Goal: Information Seeking & Learning: Learn about a topic

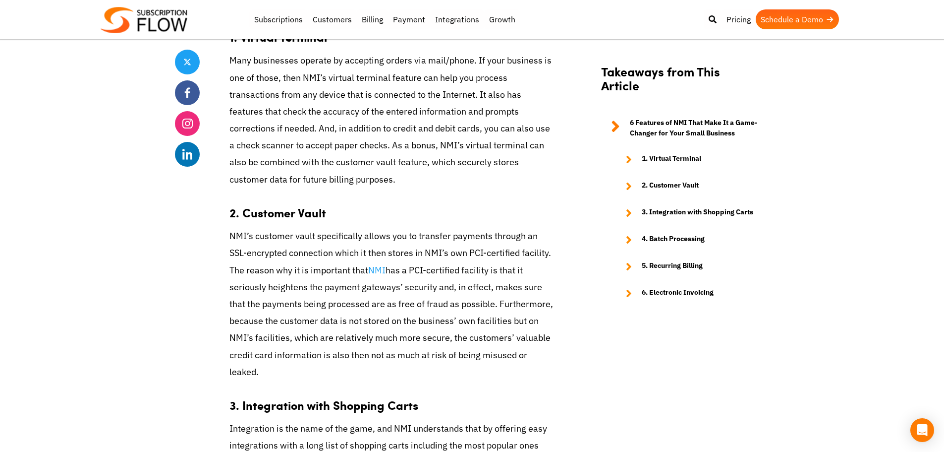
scroll to position [1091, 0]
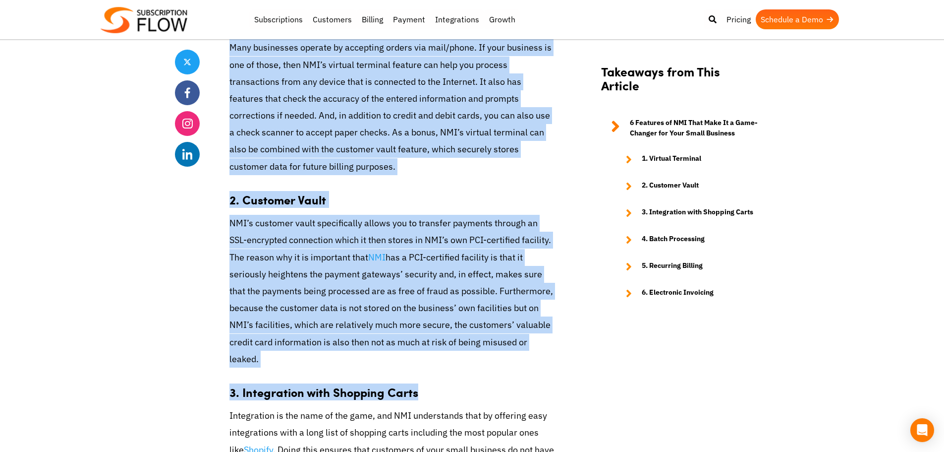
drag, startPoint x: 564, startPoint y: 360, endPoint x: 195, endPoint y: 201, distance: 401.7
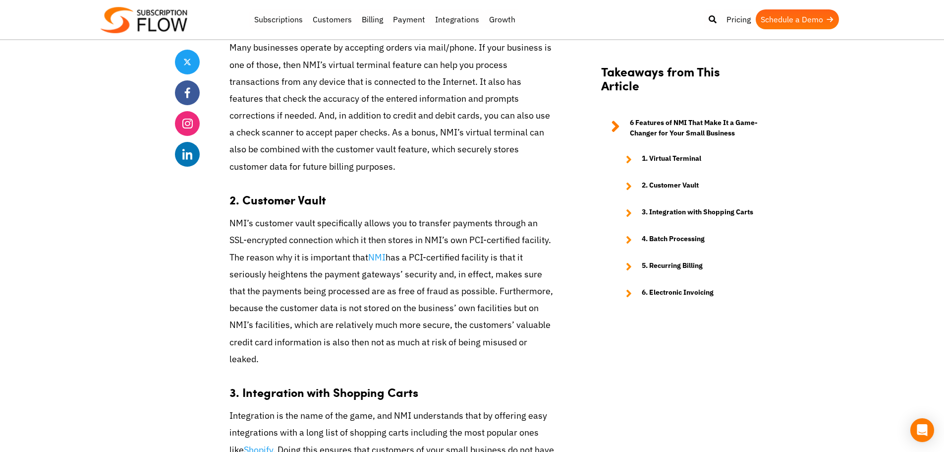
drag, startPoint x: 302, startPoint y: 220, endPoint x: 559, endPoint y: 338, distance: 282.2
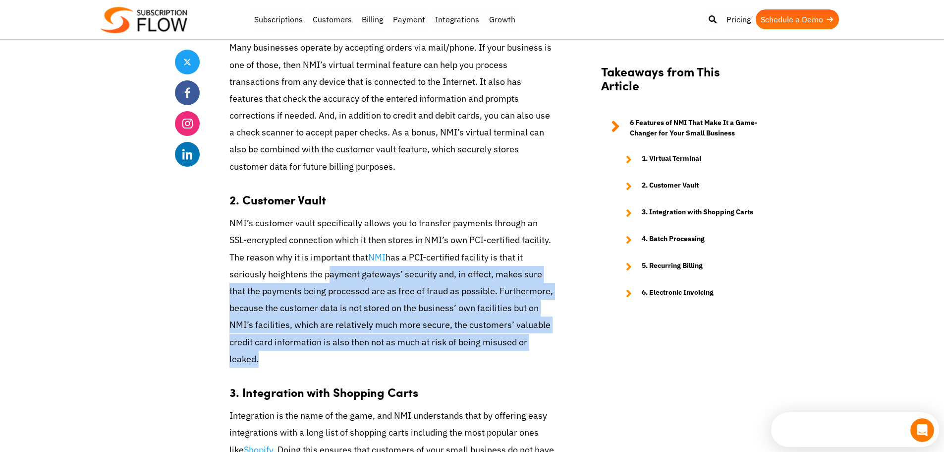
scroll to position [0, 0]
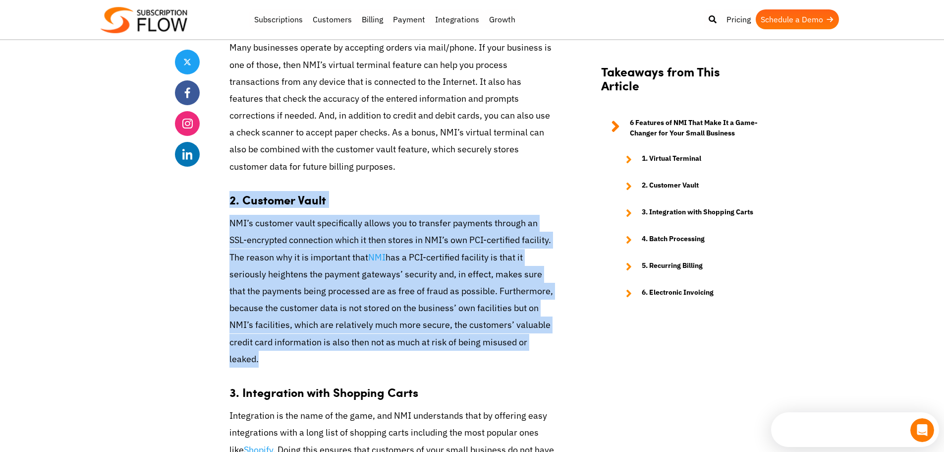
drag, startPoint x: 559, startPoint y: 338, endPoint x: 233, endPoint y: 201, distance: 353.7
click at [233, 201] on strong "2. Customer Vault" at bounding box center [278, 199] width 97 height 17
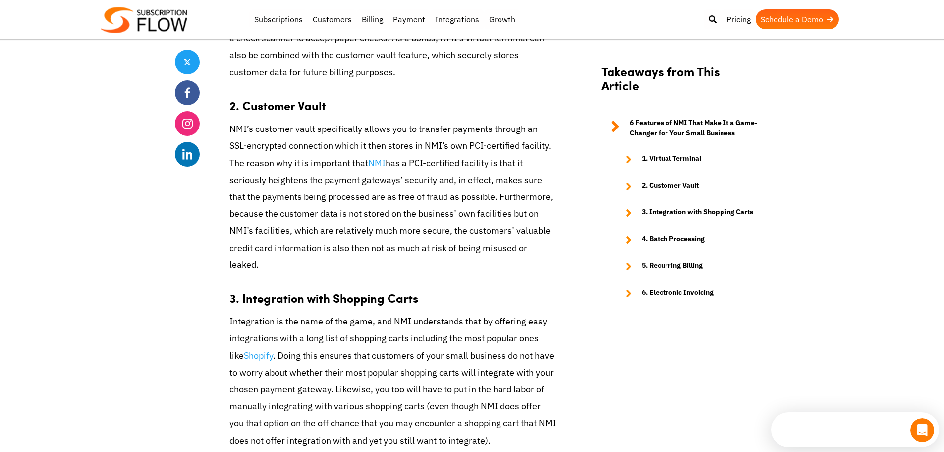
scroll to position [1289, 0]
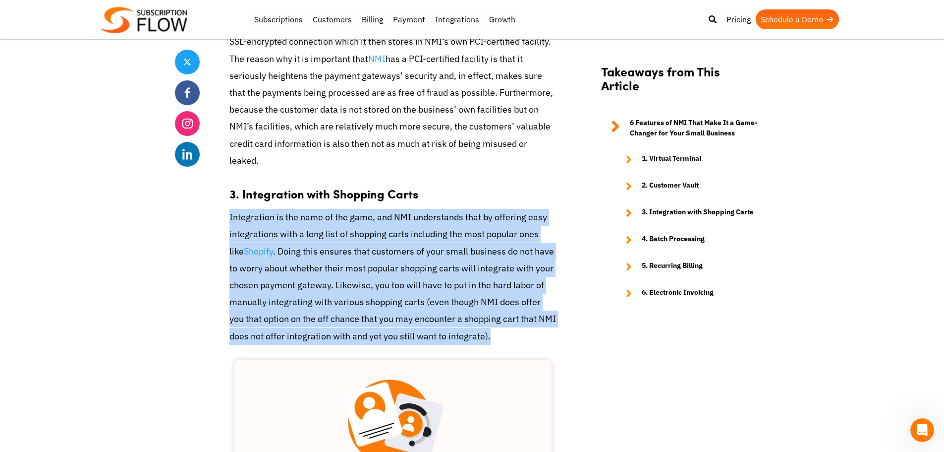
drag, startPoint x: 507, startPoint y: 315, endPoint x: 229, endPoint y: 195, distance: 302.4
click at [230, 209] on p "Integration is the name of the game, and NMI understands that by offering easy …" at bounding box center [393, 277] width 327 height 136
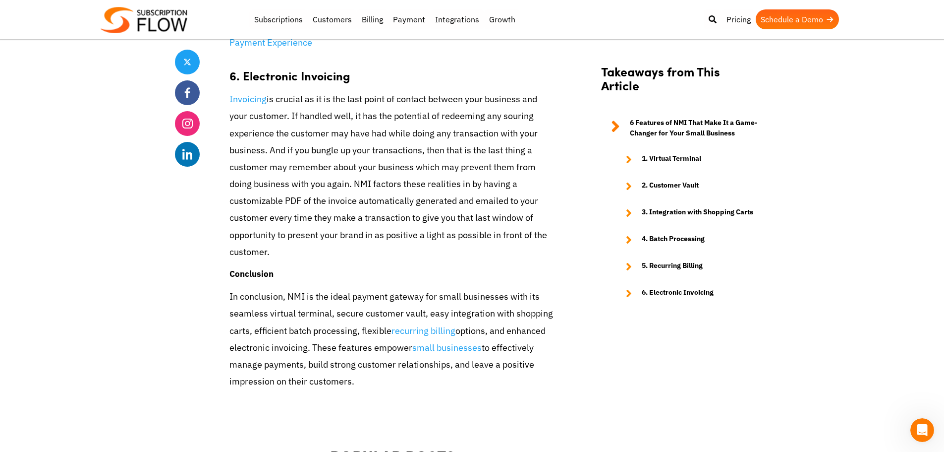
scroll to position [2231, 0]
